Goal: Obtain resource: Obtain resource

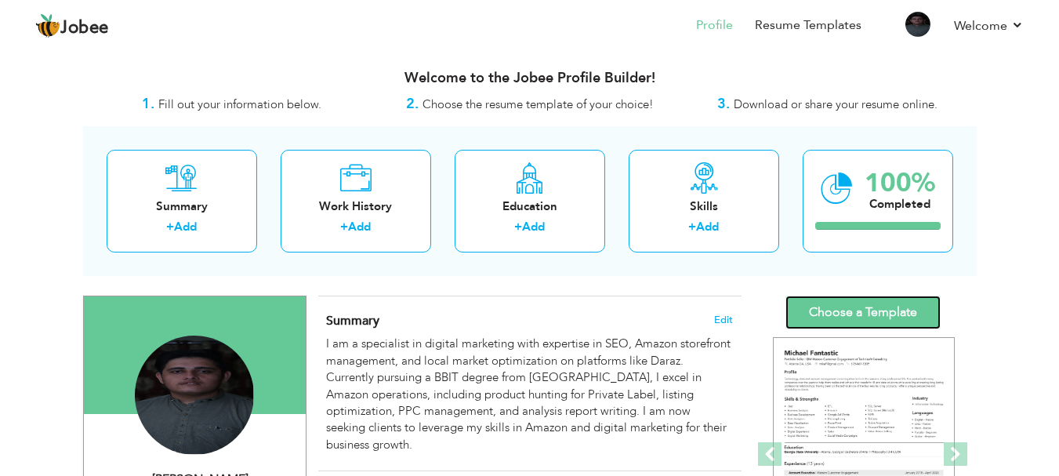
click at [800, 306] on link "Choose a Template" at bounding box center [863, 313] width 155 height 34
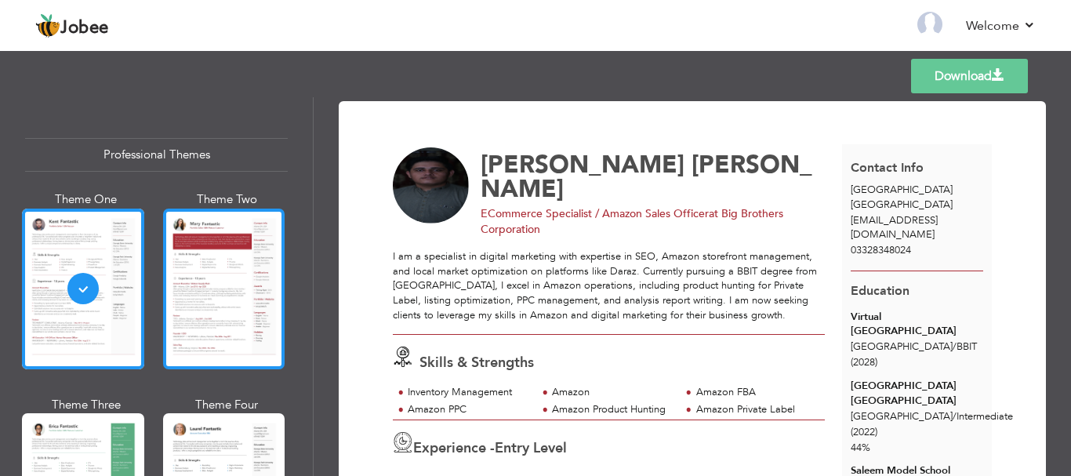
click at [233, 319] on div at bounding box center [224, 289] width 122 height 161
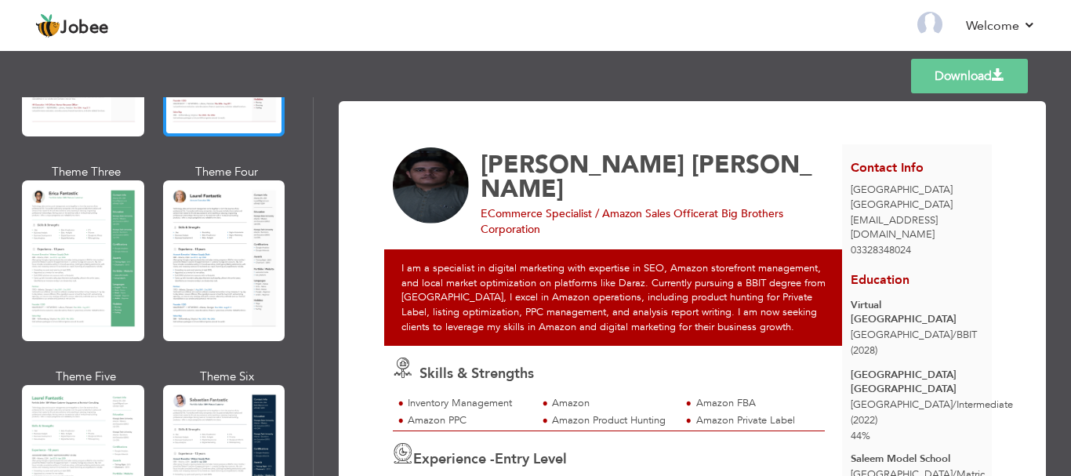
scroll to position [232, 0]
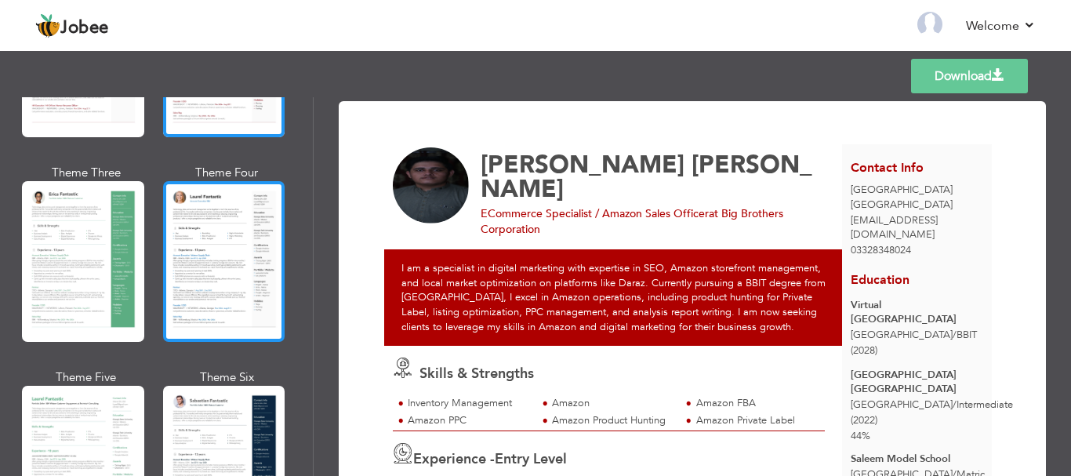
click at [233, 285] on div at bounding box center [224, 261] width 122 height 161
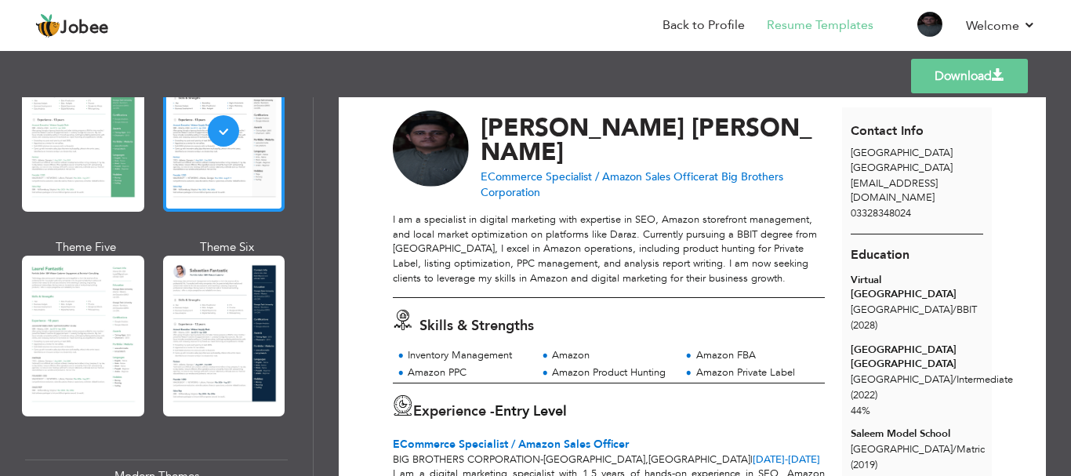
scroll to position [390, 0]
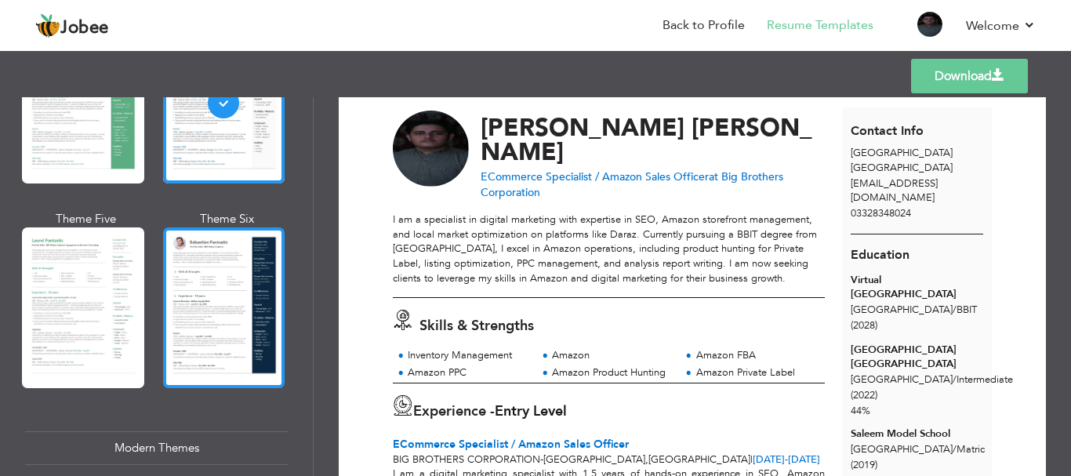
click at [246, 330] on div at bounding box center [224, 307] width 122 height 161
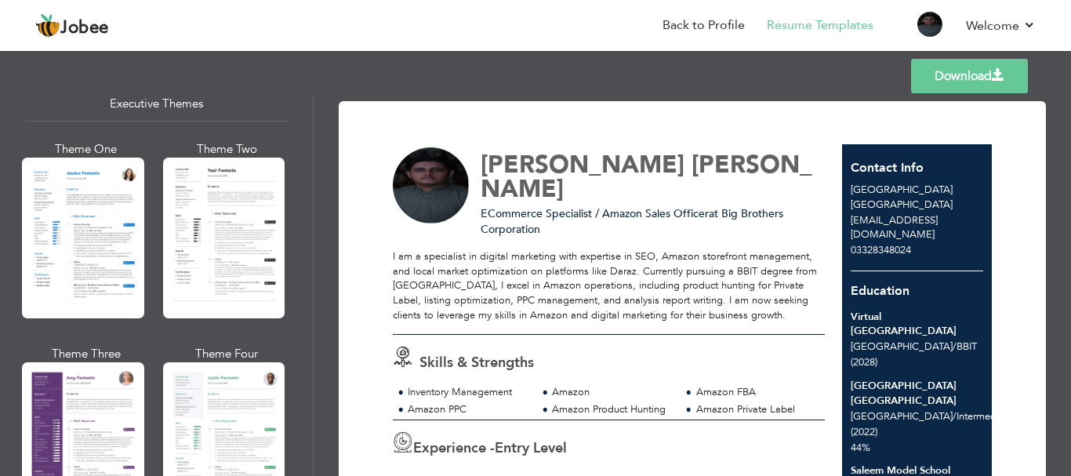
scroll to position [1203, 0]
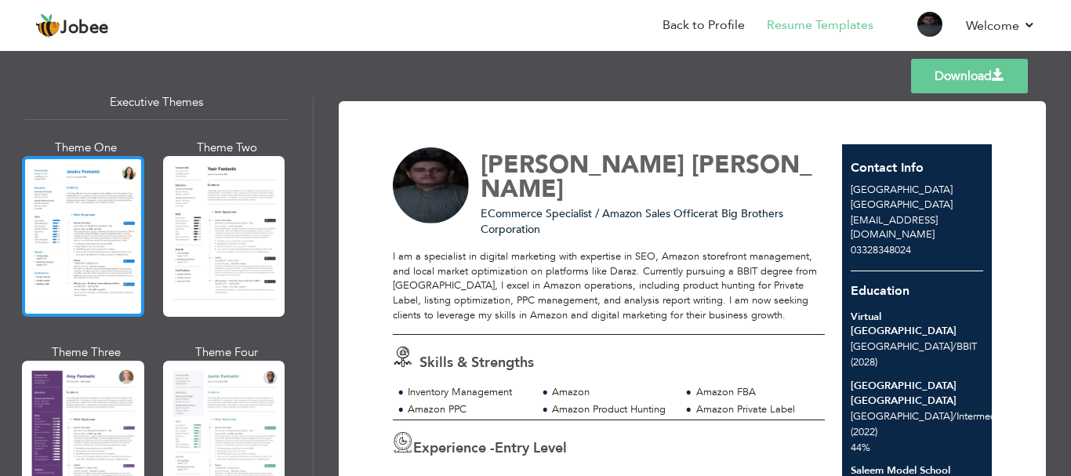
click at [73, 263] on div at bounding box center [83, 236] width 122 height 161
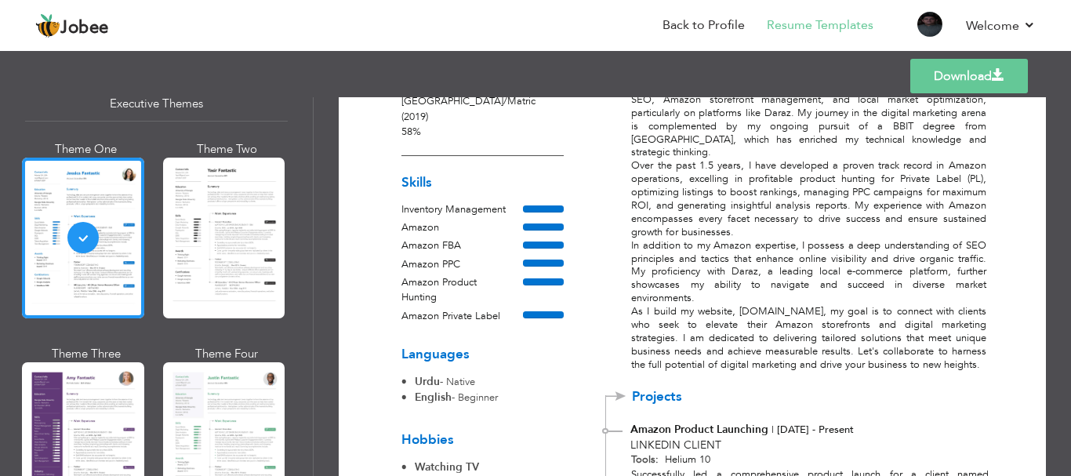
scroll to position [402, 0]
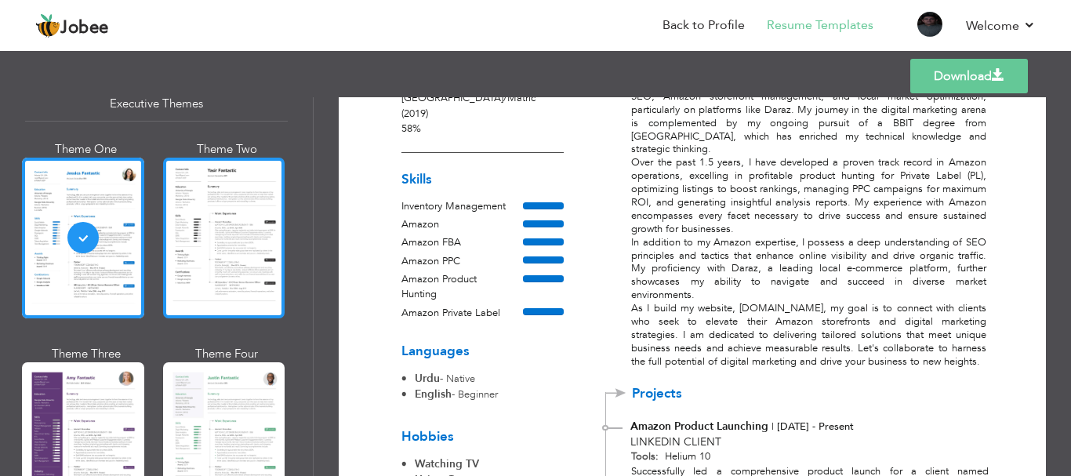
click at [254, 299] on div at bounding box center [224, 238] width 122 height 161
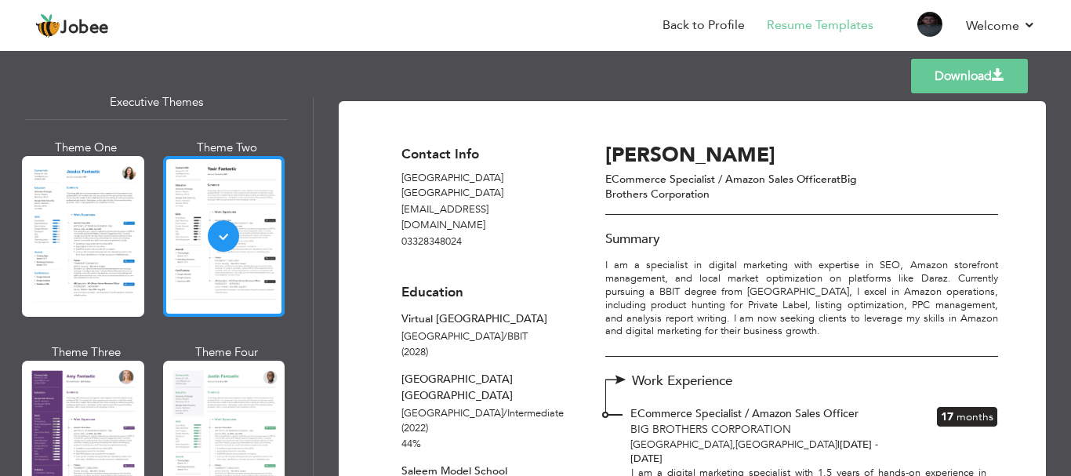
scroll to position [1325, 0]
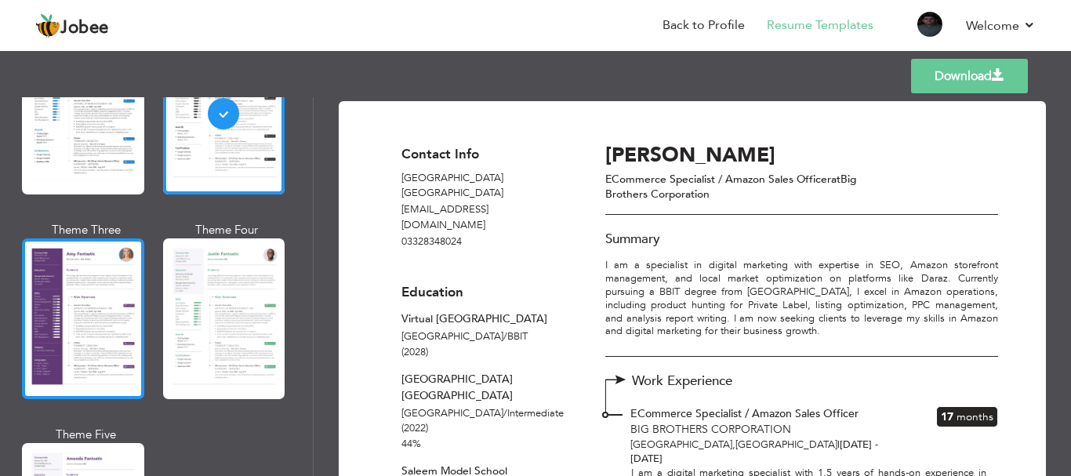
click at [109, 296] on div at bounding box center [83, 318] width 122 height 161
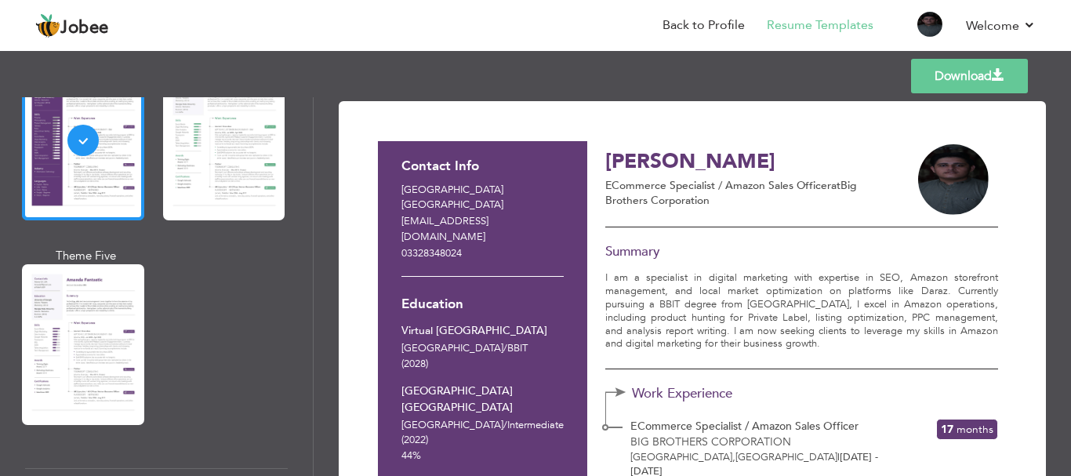
scroll to position [1514, 0]
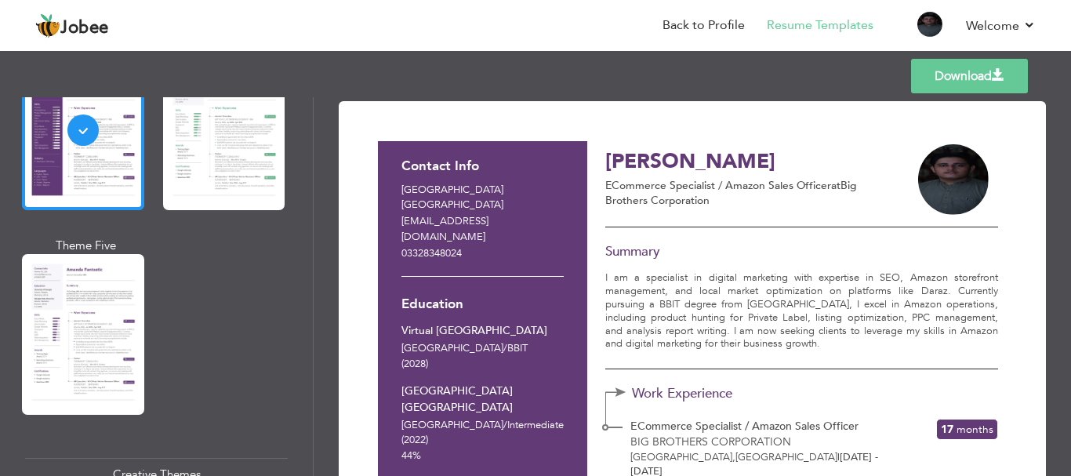
click at [109, 296] on div at bounding box center [83, 334] width 122 height 161
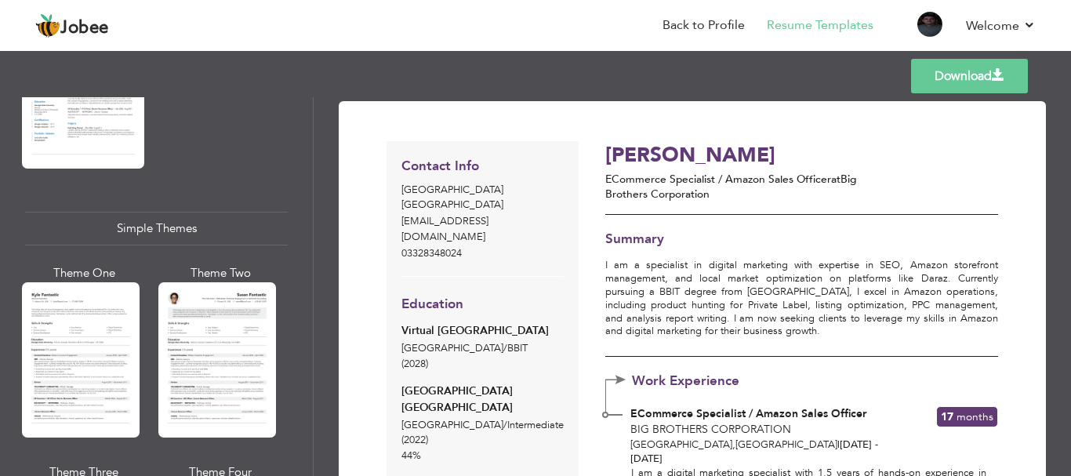
scroll to position [2817, 0]
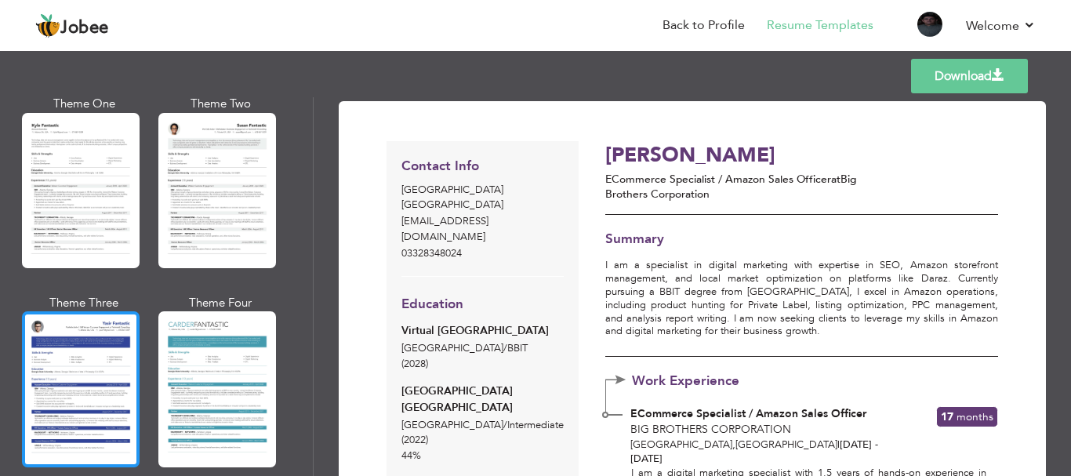
click at [126, 339] on div at bounding box center [81, 388] width 118 height 155
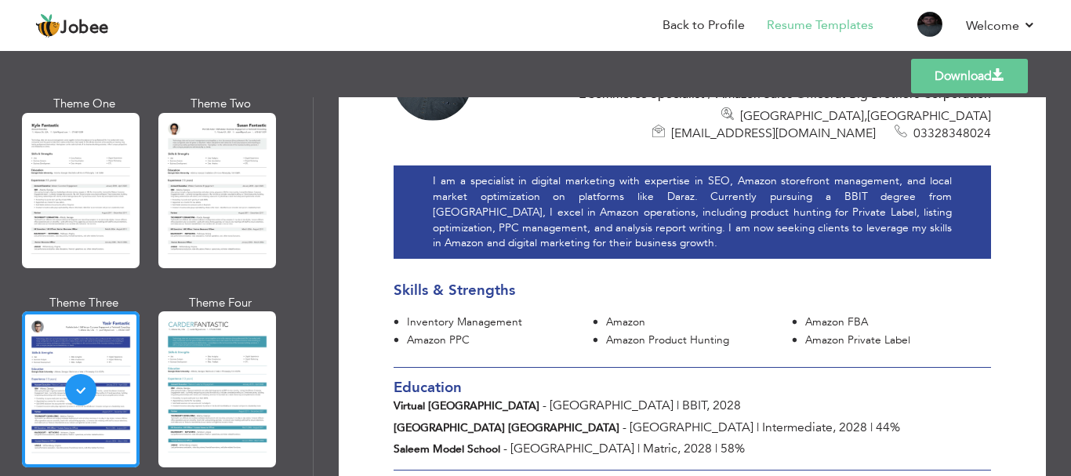
scroll to position [0, 0]
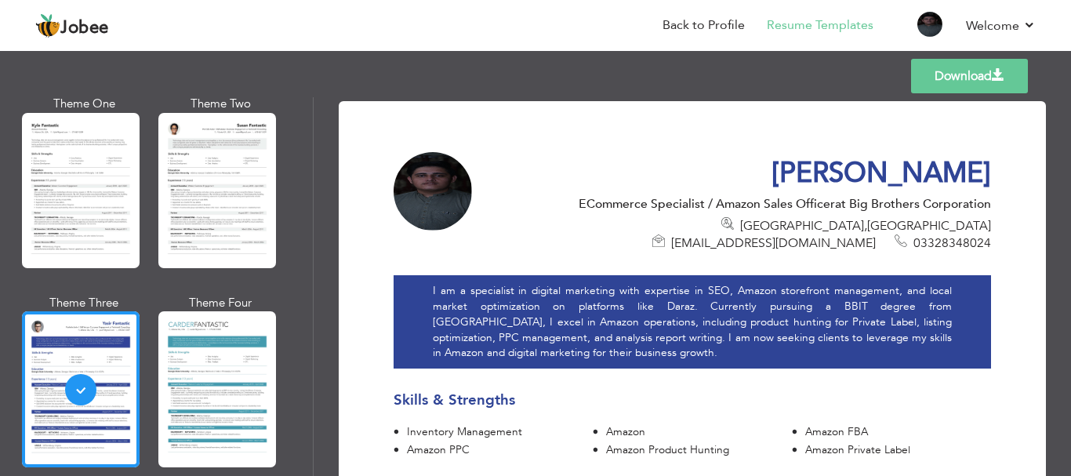
click at [946, 82] on link "Download" at bounding box center [969, 76] width 117 height 34
